Goal: Task Accomplishment & Management: Use online tool/utility

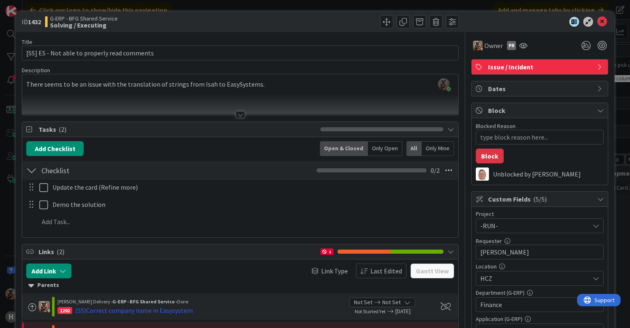
scroll to position [180, 0]
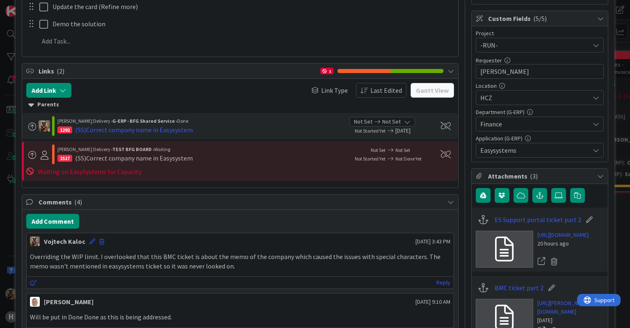
click at [6, 89] on div "ID 1432 G-ERP - BFG Shared Service Solving / Executing Title 44 / 128 [SS] ES -…" at bounding box center [315, 164] width 630 height 328
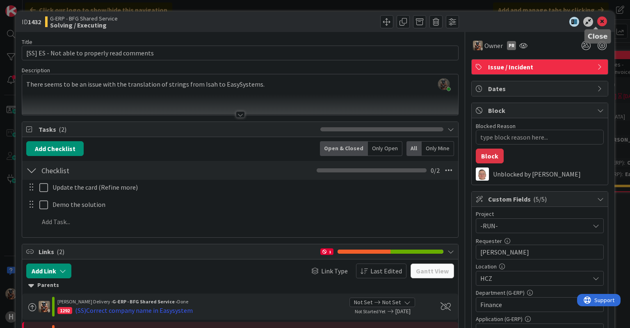
click at [598, 25] on icon at bounding box center [602, 22] width 10 height 10
click at [597, 19] on icon at bounding box center [602, 22] width 10 height 10
click at [597, 18] on icon at bounding box center [602, 22] width 10 height 10
click at [598, 21] on icon at bounding box center [602, 22] width 10 height 10
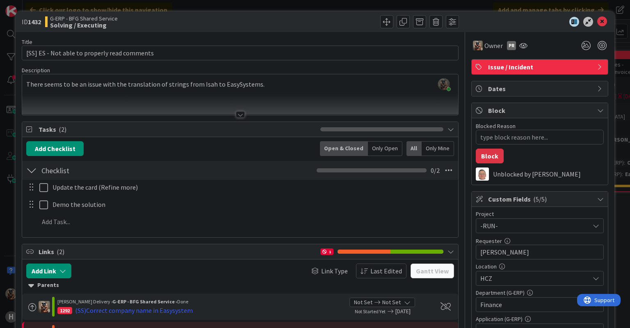
click at [616, 4] on div "ID 1432 G-ERP - BFG Shared Service Solving / Executing Title 44 / 128 [SS] ES -…" at bounding box center [315, 164] width 630 height 328
type textarea "x"
click at [2, 48] on div "ID 1432 G-ERP - BFG Shared Service Solving / Executing Title 44 / 128 [SS] ES -…" at bounding box center [315, 164] width 630 height 328
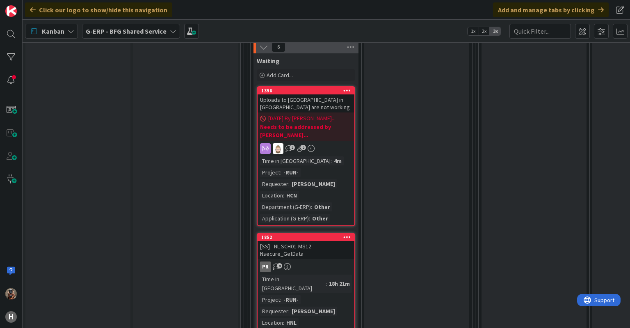
scroll to position [3614, 0]
